Goal: Obtain resource: Download file/media

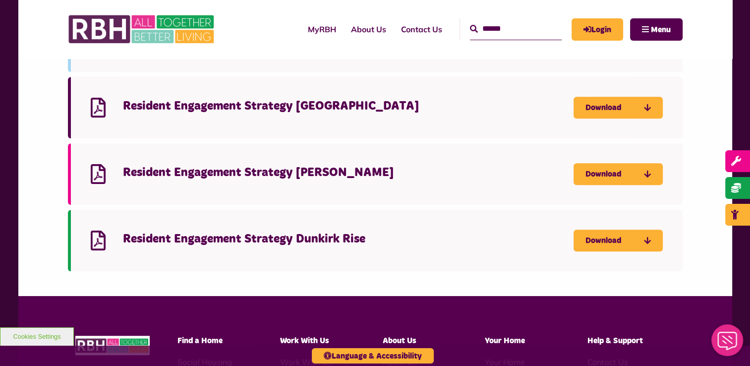
scroll to position [694, 0]
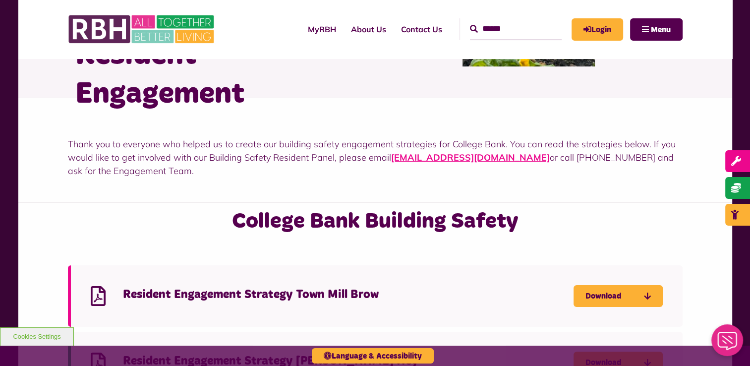
scroll to position [248, 0]
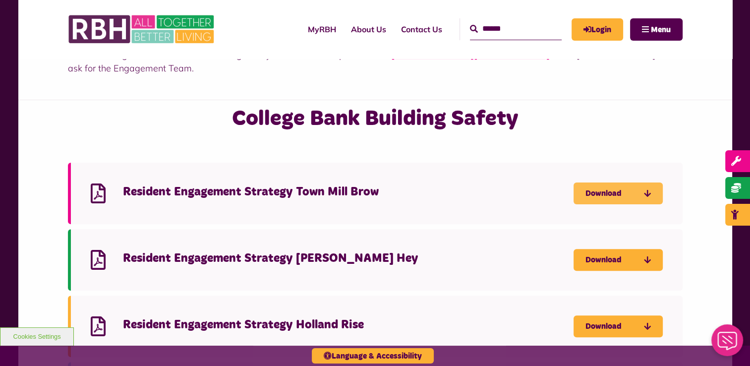
click at [601, 196] on link "Download" at bounding box center [618, 193] width 89 height 22
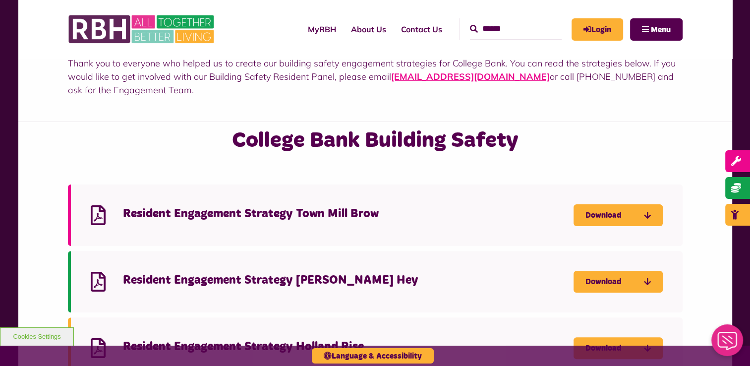
scroll to position [298, 0]
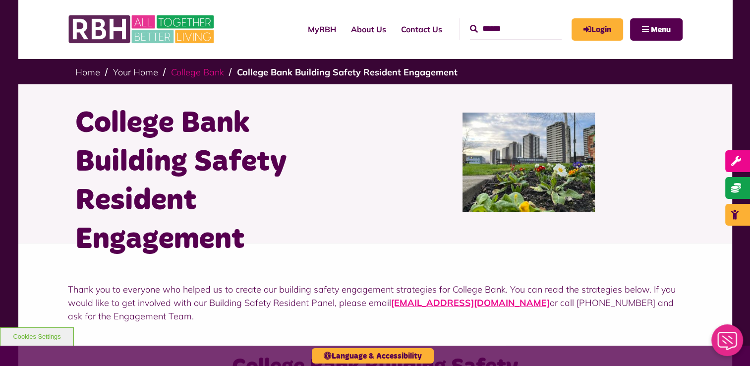
click at [201, 74] on link "College Bank" at bounding box center [197, 71] width 53 height 11
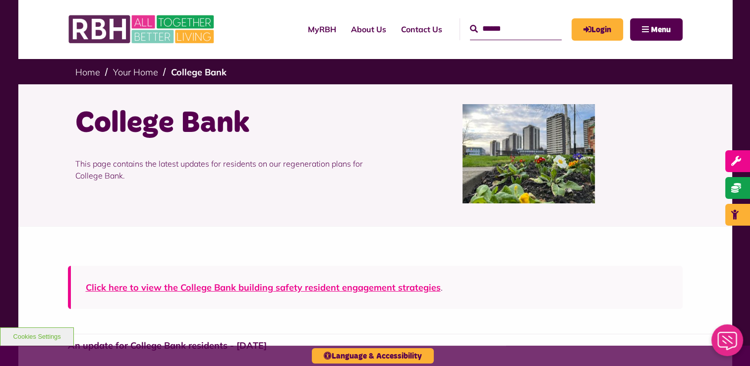
scroll to position [198, 0]
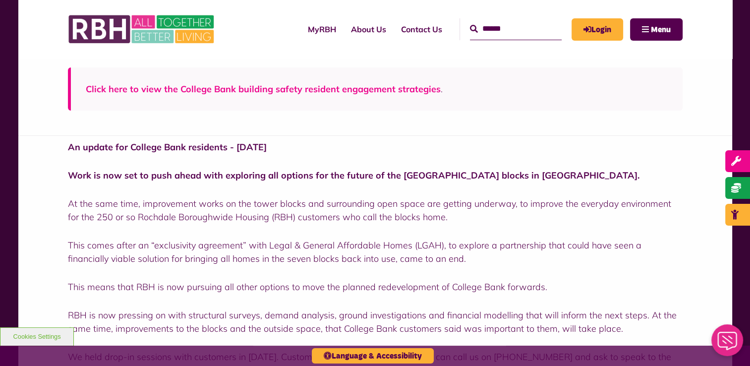
click at [316, 91] on link "Click here to view the College Bank building safety resident engagement strateg…" at bounding box center [263, 88] width 355 height 11
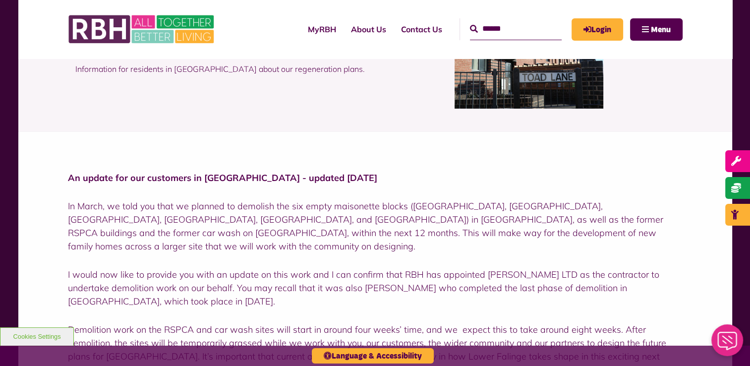
scroll to position [198, 0]
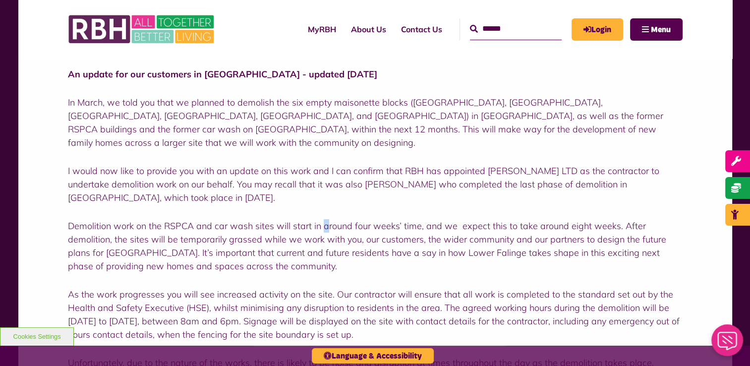
click at [324, 219] on p "Demolition work on the RSPCA and car wash sites will start in around four weeks…" at bounding box center [375, 246] width 615 height 54
drag, startPoint x: 324, startPoint y: 213, endPoint x: 272, endPoint y: 221, distance: 52.2
click at [272, 221] on p "Demolition work on the RSPCA and car wash sites will start in around four weeks…" at bounding box center [375, 246] width 615 height 54
drag, startPoint x: 272, startPoint y: 221, endPoint x: 399, endPoint y: 259, distance: 131.9
click at [399, 259] on p "Demolition work on the RSPCA and car wash sites will start in around four weeks…" at bounding box center [375, 246] width 615 height 54
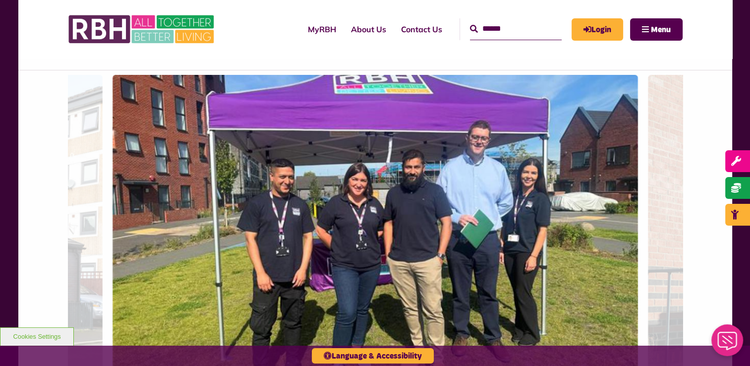
scroll to position [694, 0]
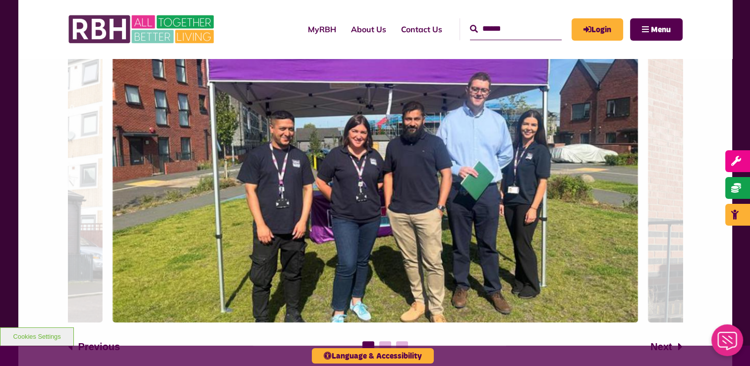
click at [666, 339] on span "Next" at bounding box center [661, 346] width 21 height 15
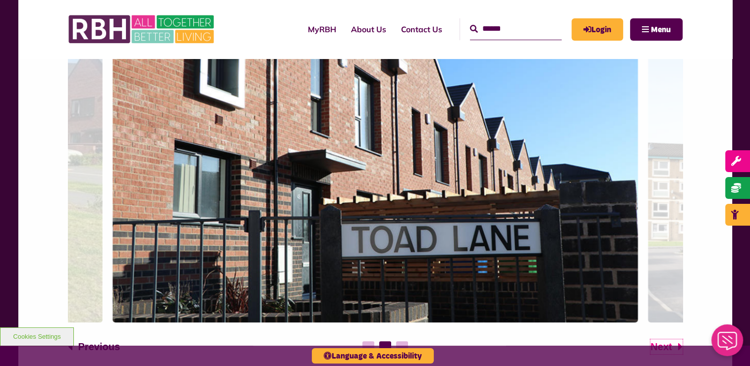
click at [666, 339] on span "Next" at bounding box center [661, 346] width 21 height 15
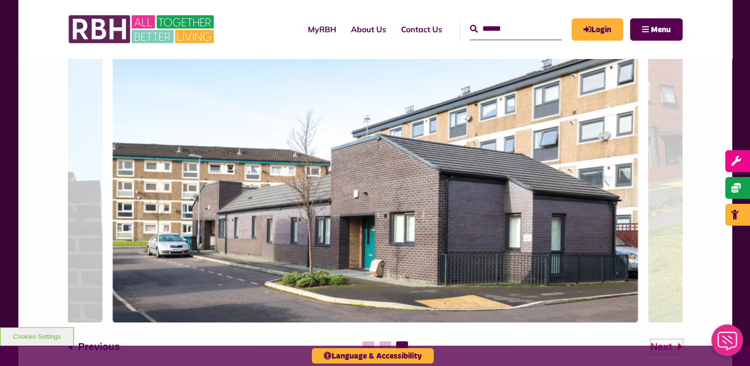
click at [666, 339] on span "Next" at bounding box center [661, 346] width 21 height 15
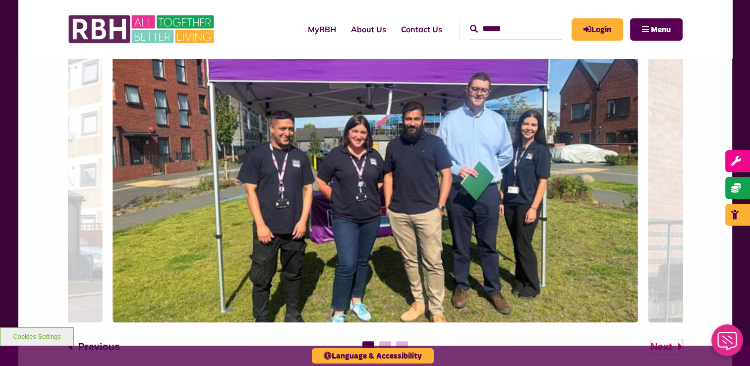
click at [666, 339] on span "Next" at bounding box center [661, 346] width 21 height 15
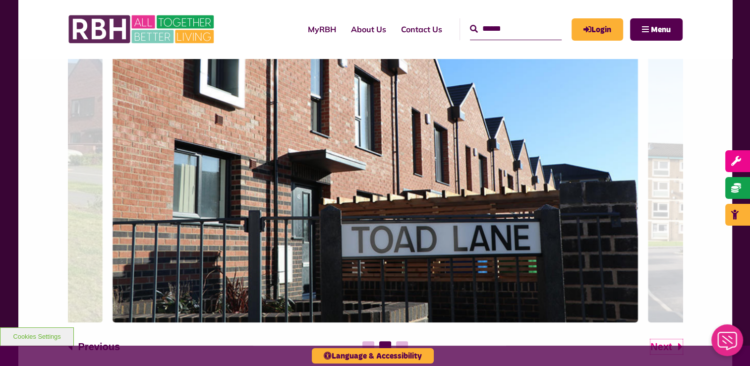
click at [666, 339] on span "Next" at bounding box center [661, 346] width 21 height 15
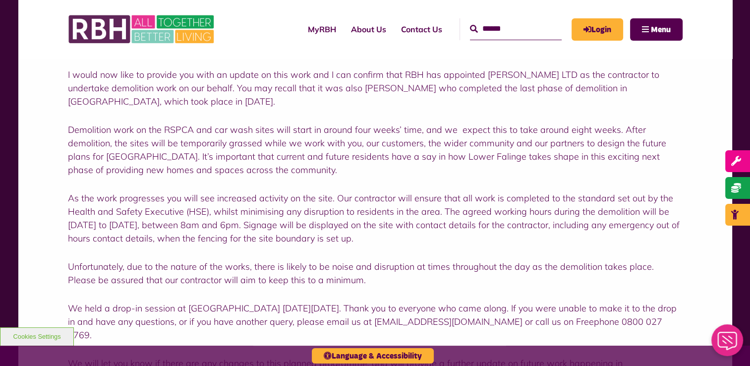
scroll to position [397, 0]
